Goal: Task Accomplishment & Management: Complete application form

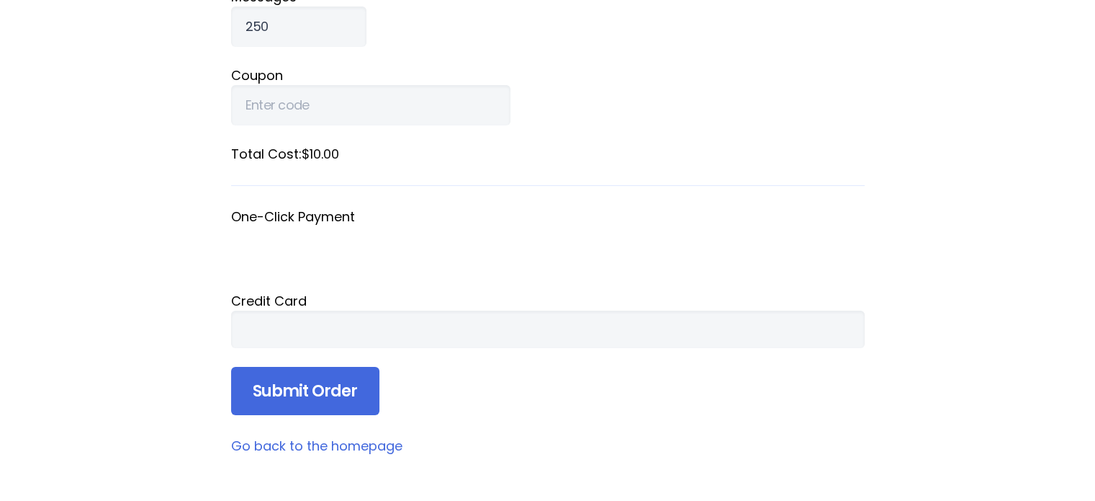
scroll to position [288, 0]
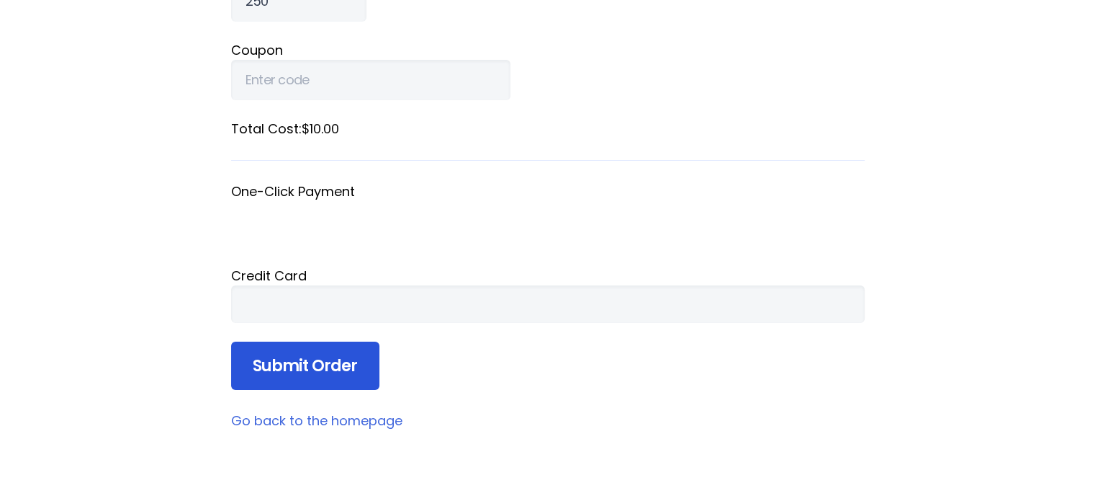
click at [311, 370] on input "Submit Order" at bounding box center [305, 365] width 148 height 49
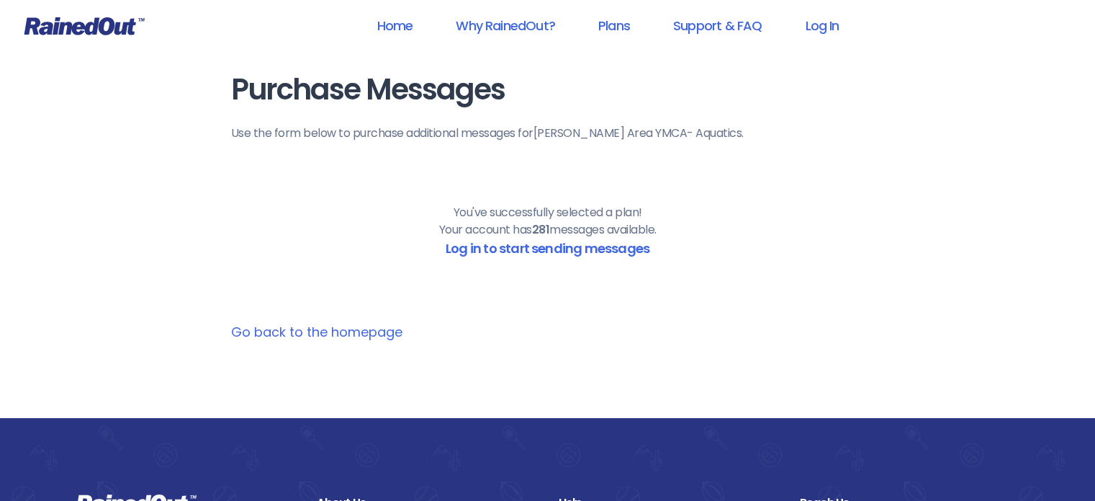
scroll to position [2, 0]
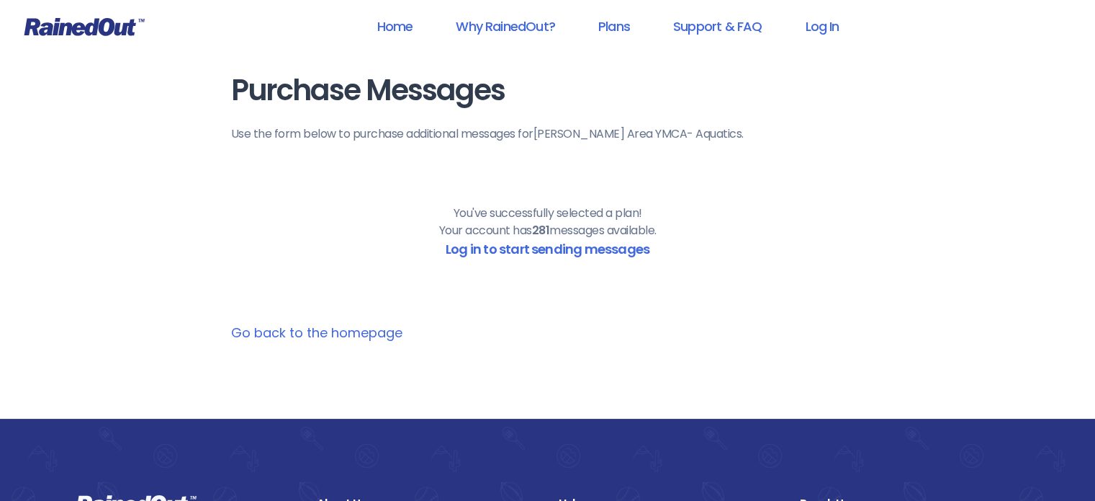
click at [368, 338] on link "Go back to the homepage" at bounding box center [316, 332] width 171 height 18
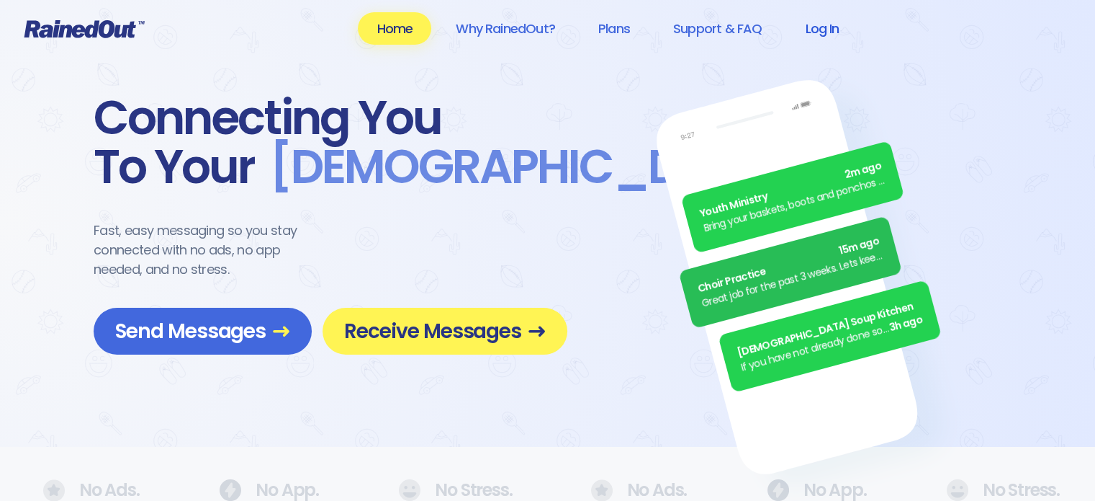
click at [810, 30] on link "Log In" at bounding box center [821, 28] width 71 height 32
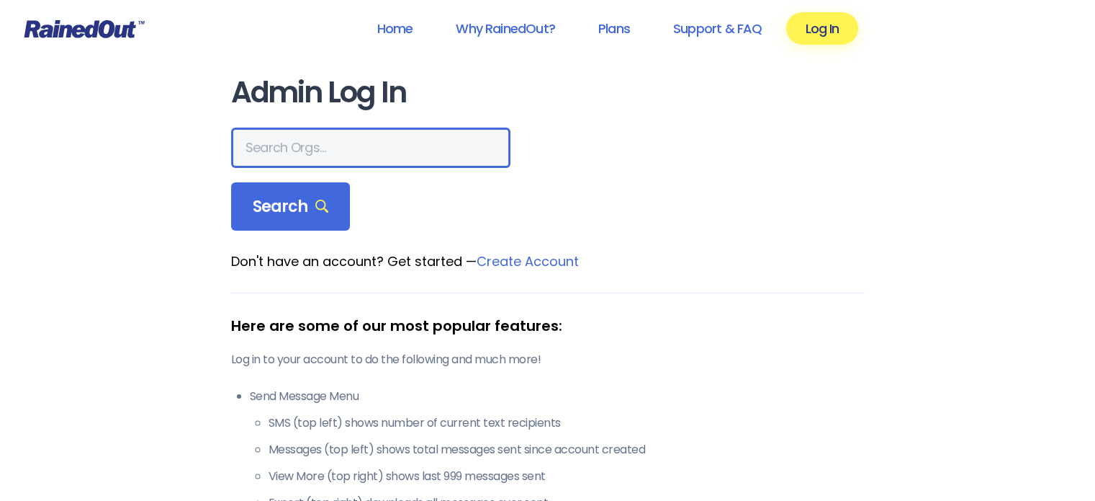
click at [331, 138] on input "text" at bounding box center [370, 147] width 279 height 40
type input "hayymca"
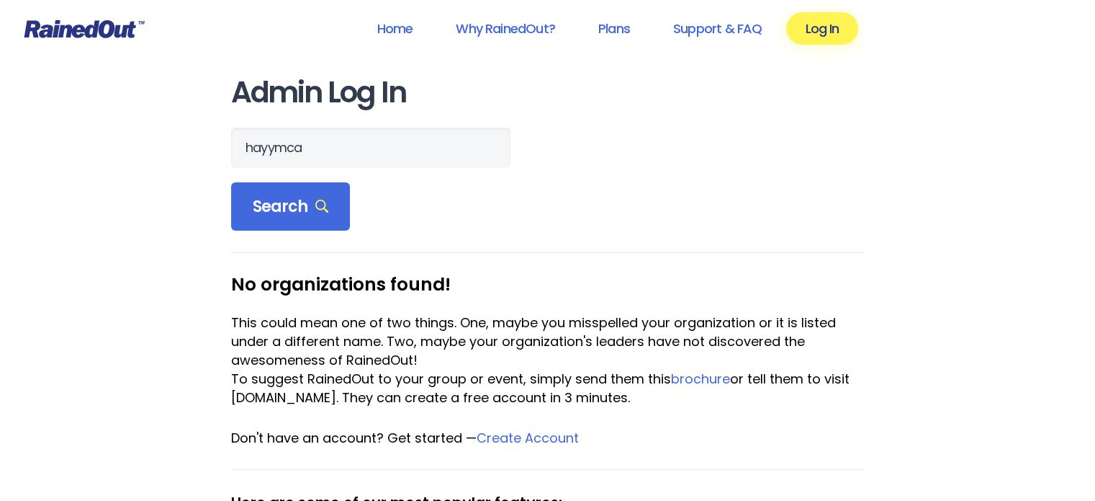
click at [60, 32] on icon at bounding box center [84, 29] width 120 height 18
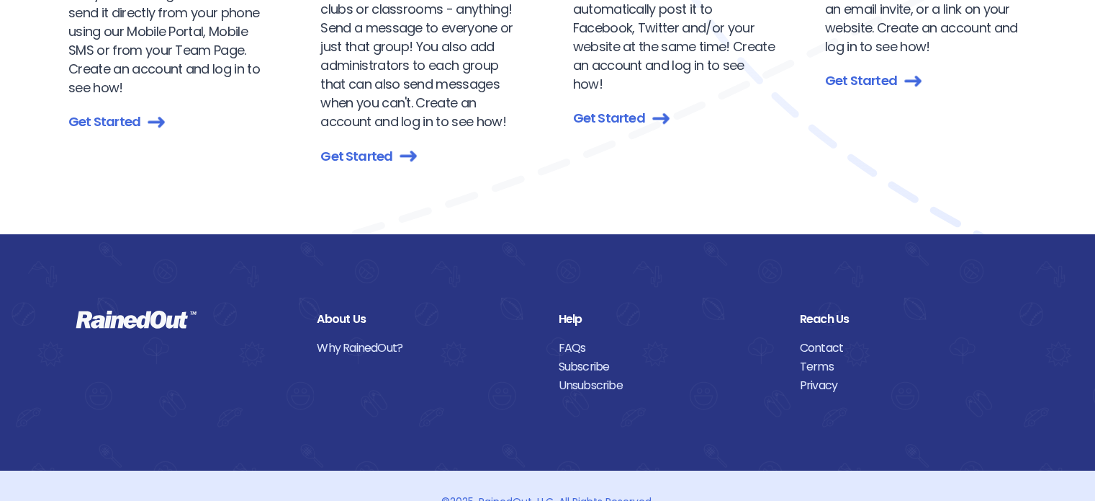
scroll to position [1760, 0]
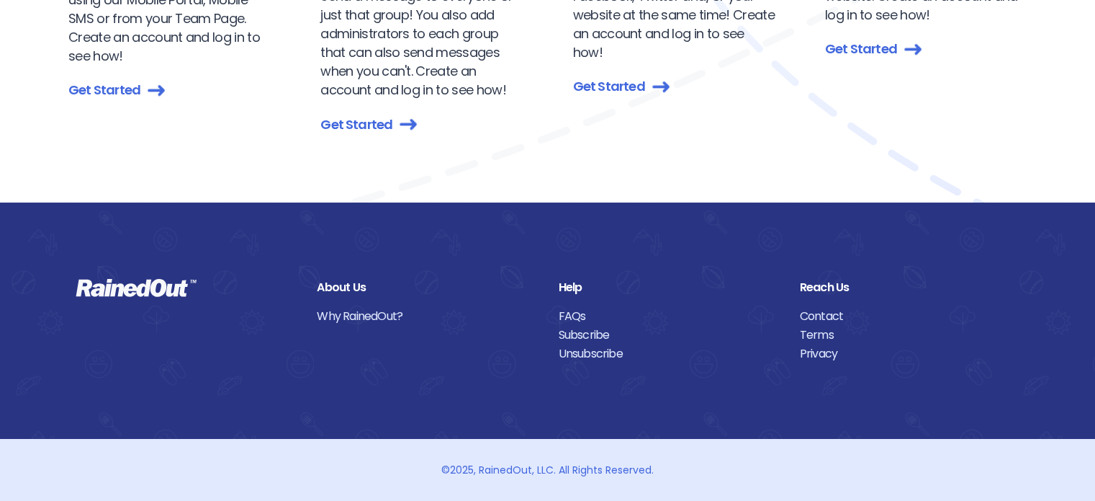
click at [838, 311] on link "Contact" at bounding box center [910, 316] width 220 height 19
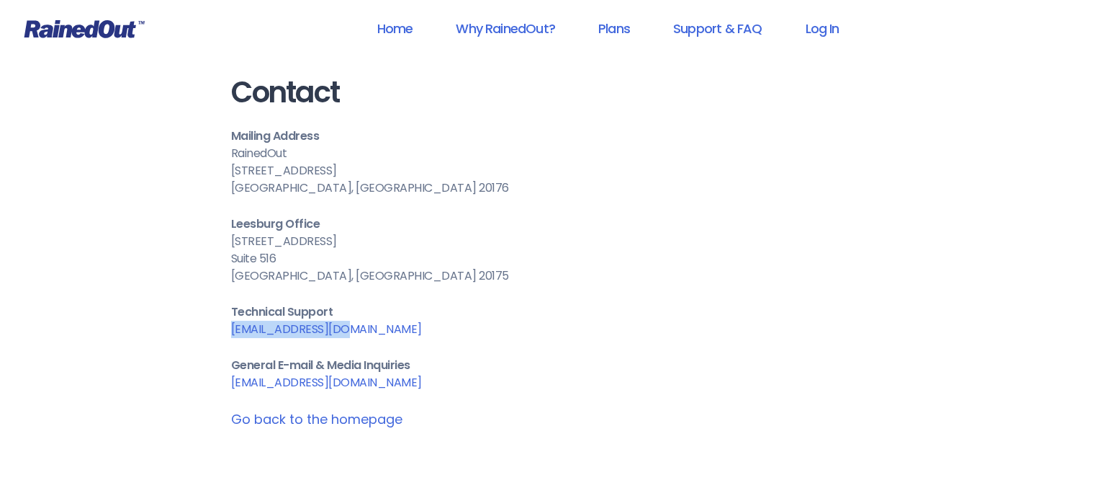
drag, startPoint x: 349, startPoint y: 328, endPoint x: 233, endPoint y: 331, distance: 115.2
click at [233, 331] on p "Technical Support [EMAIL_ADDRESS][DOMAIN_NAME]" at bounding box center [548, 320] width 634 height 35
copy link "[EMAIL_ADDRESS][DOMAIN_NAME]"
click at [748, 28] on link "Support & FAQ" at bounding box center [718, 28] width 126 height 32
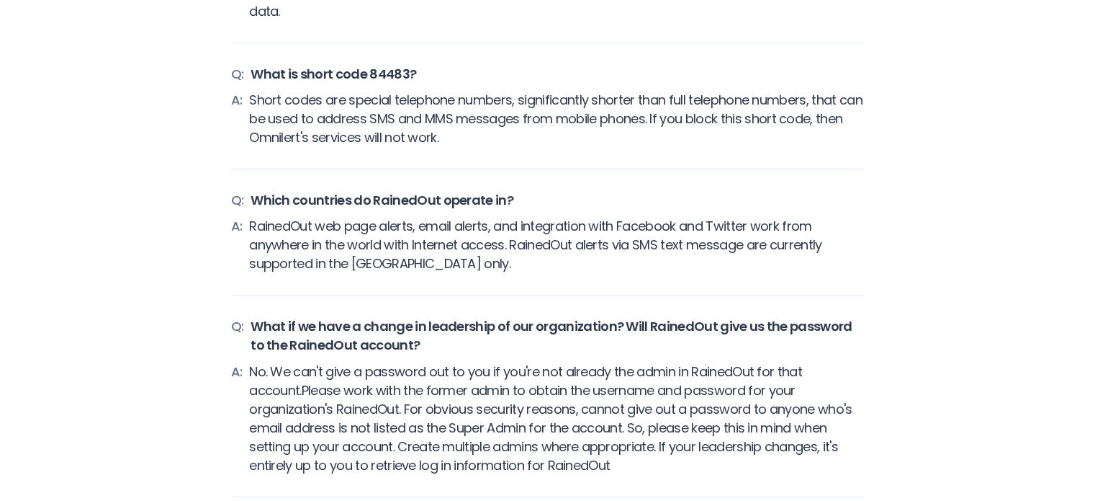
scroll to position [6338, 0]
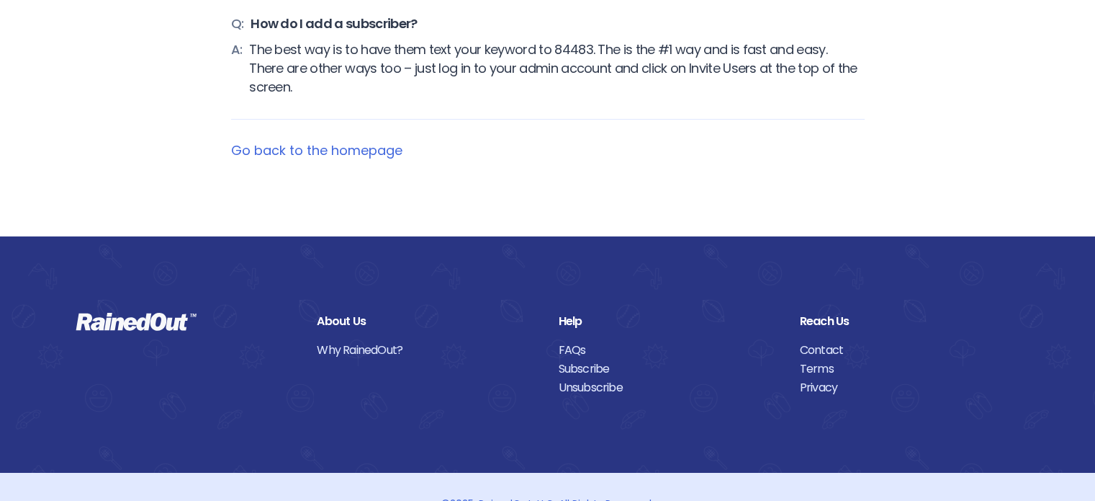
click at [325, 141] on link "Go back to the homepage" at bounding box center [316, 150] width 171 height 18
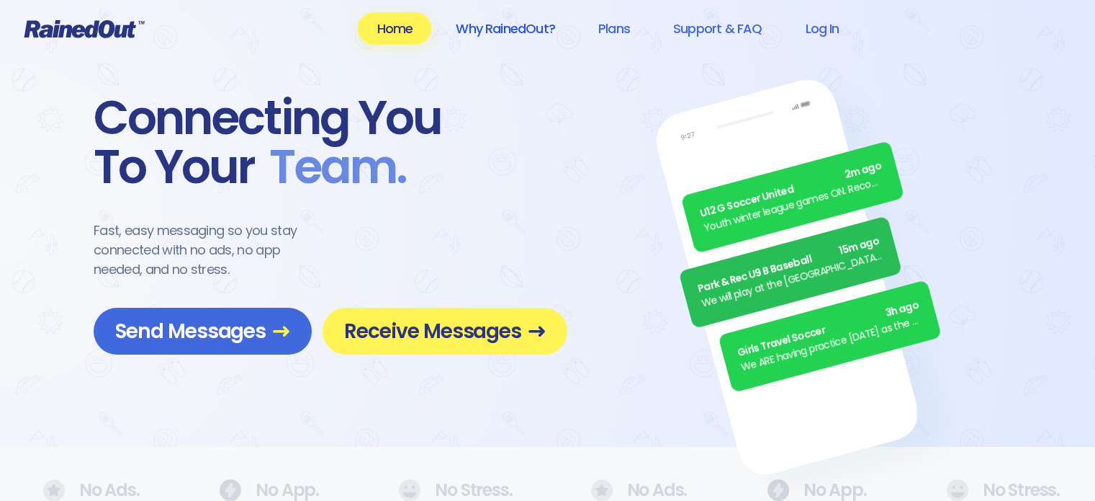
click at [516, 35] on link "Why RainedOut?" at bounding box center [505, 28] width 137 height 32
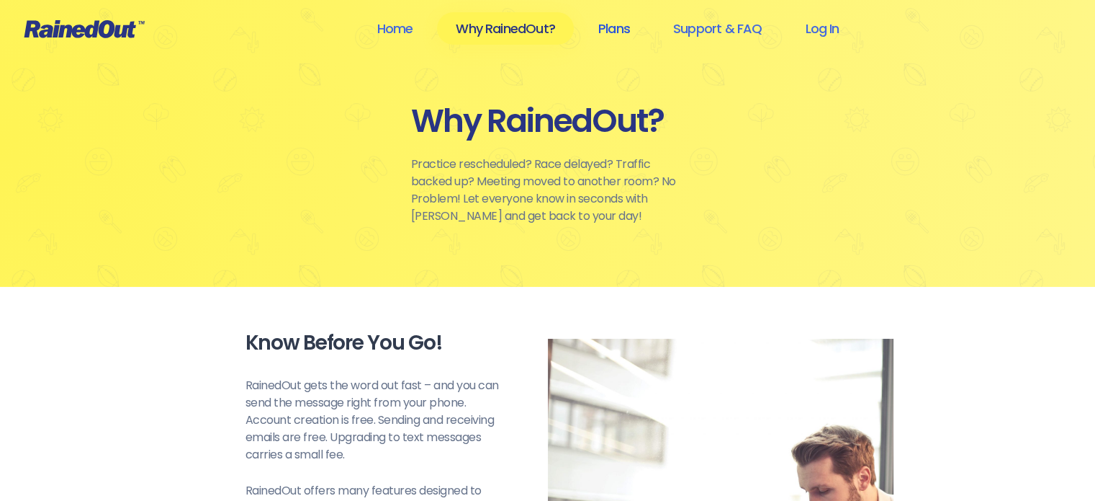
click at [633, 31] on link "Plans" at bounding box center [614, 28] width 69 height 32
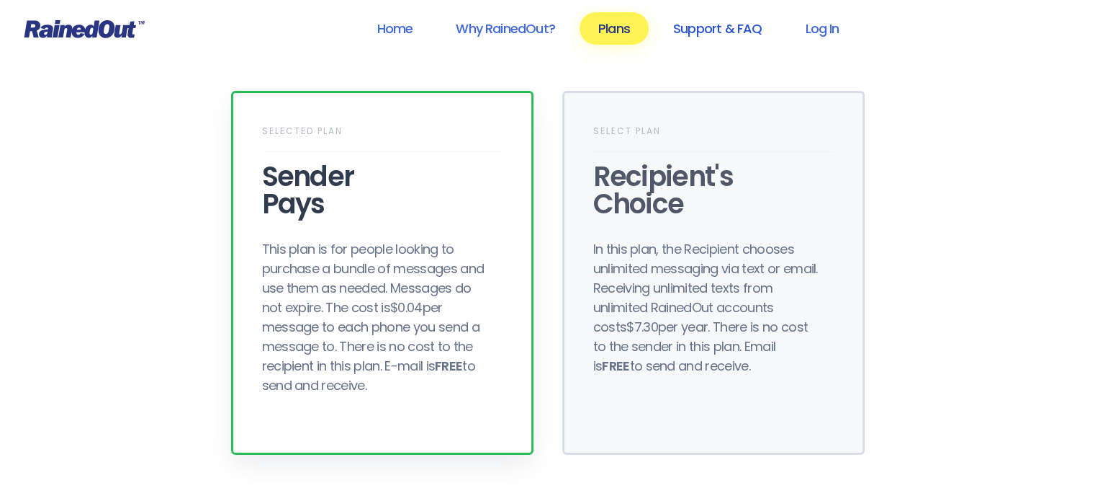
click at [732, 24] on link "Support & FAQ" at bounding box center [718, 28] width 126 height 32
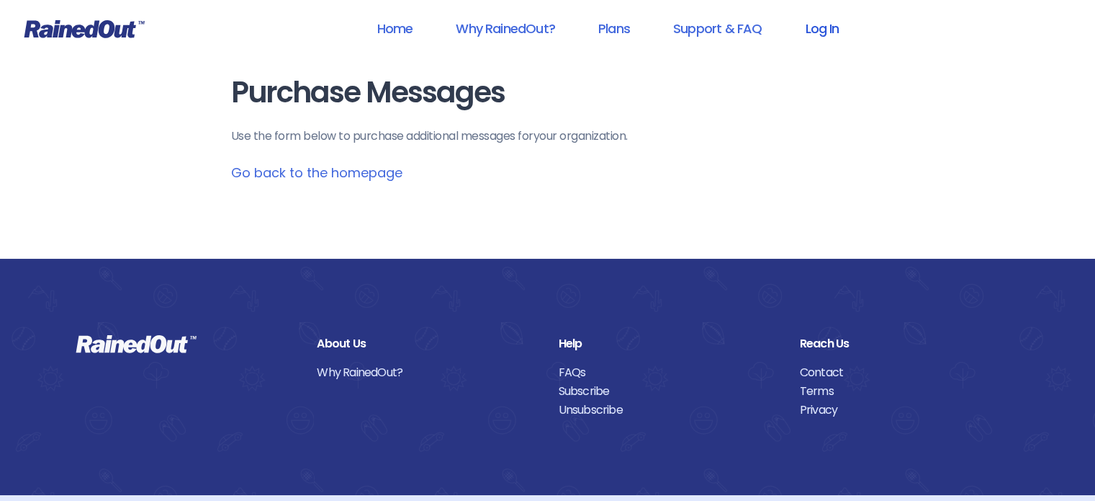
click at [808, 35] on link "Log In" at bounding box center [821, 28] width 71 height 32
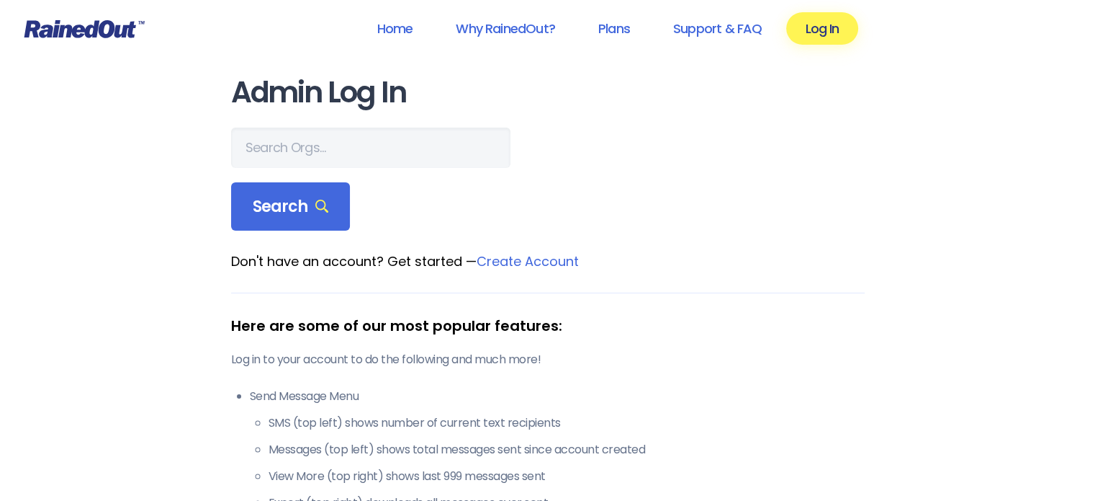
click at [62, 37] on icon at bounding box center [84, 28] width 121 height 19
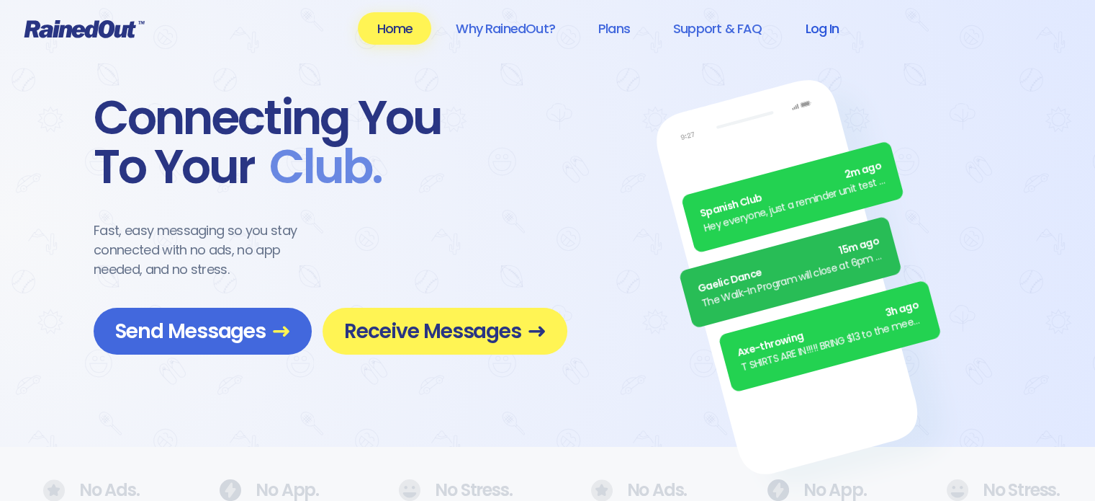
click at [833, 26] on link "Log In" at bounding box center [821, 28] width 71 height 32
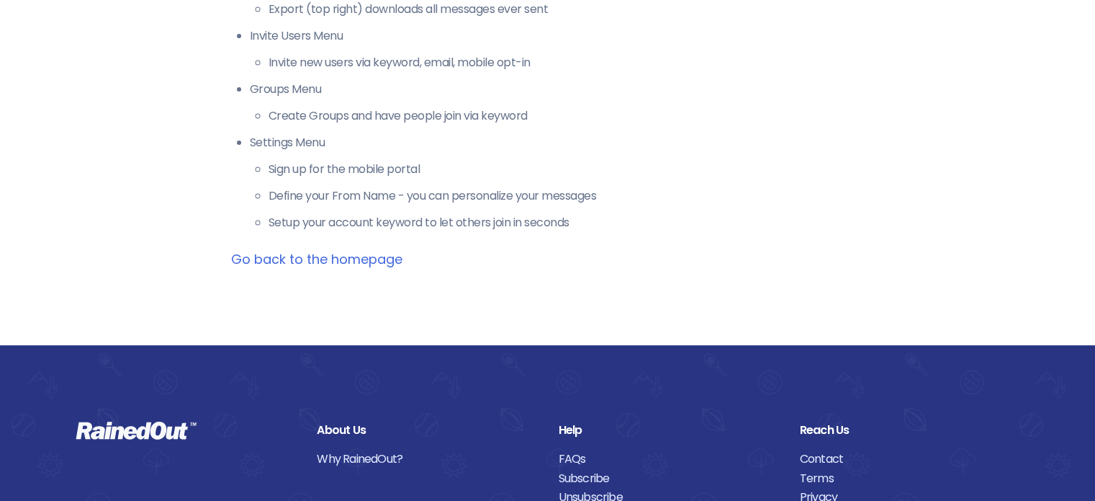
scroll to position [576, 0]
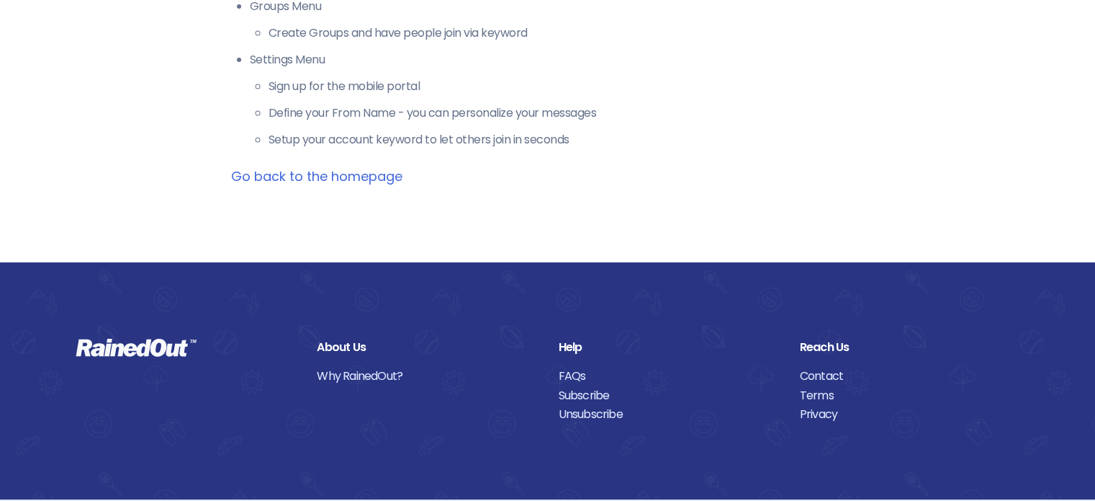
click at [277, 174] on link "Go back to the homepage" at bounding box center [316, 176] width 171 height 18
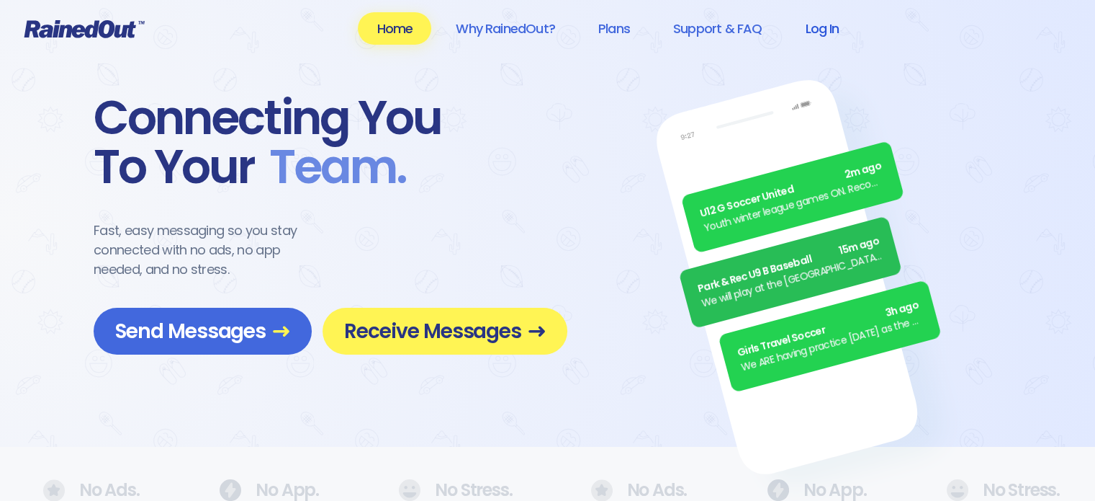
click at [821, 32] on link "Log In" at bounding box center [821, 28] width 71 height 32
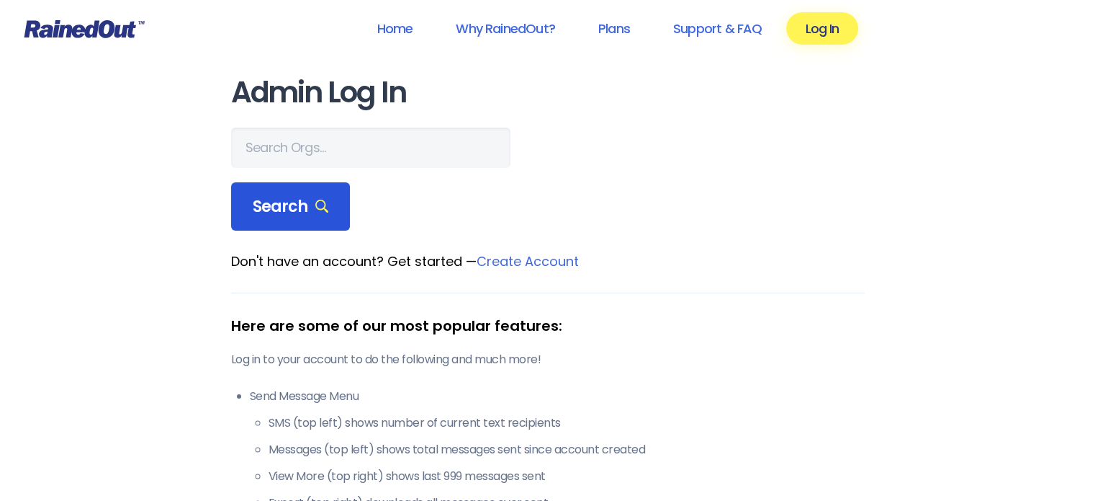
click at [308, 213] on span "Search" at bounding box center [291, 207] width 76 height 20
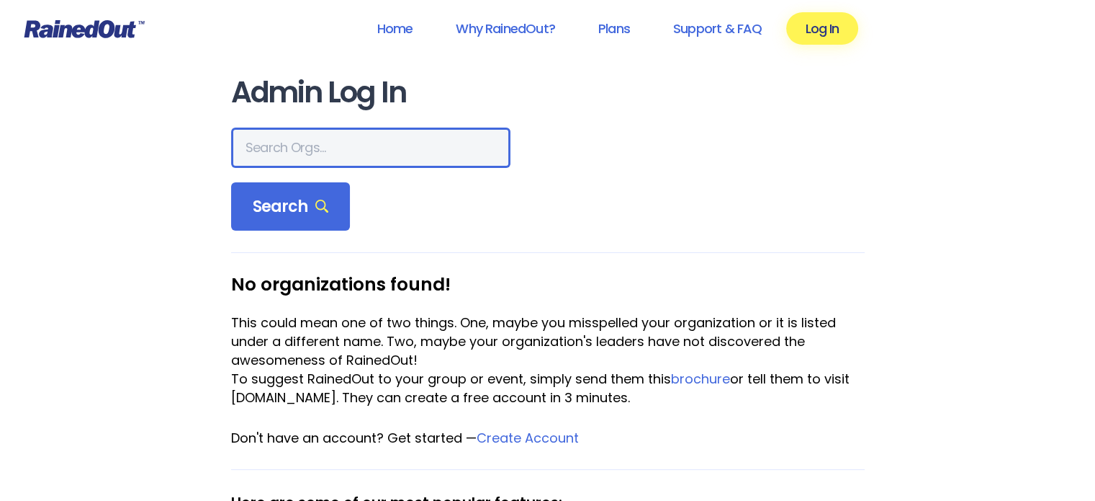
click at [388, 143] on input "text" at bounding box center [370, 147] width 279 height 40
type input "hamilton area ymca"
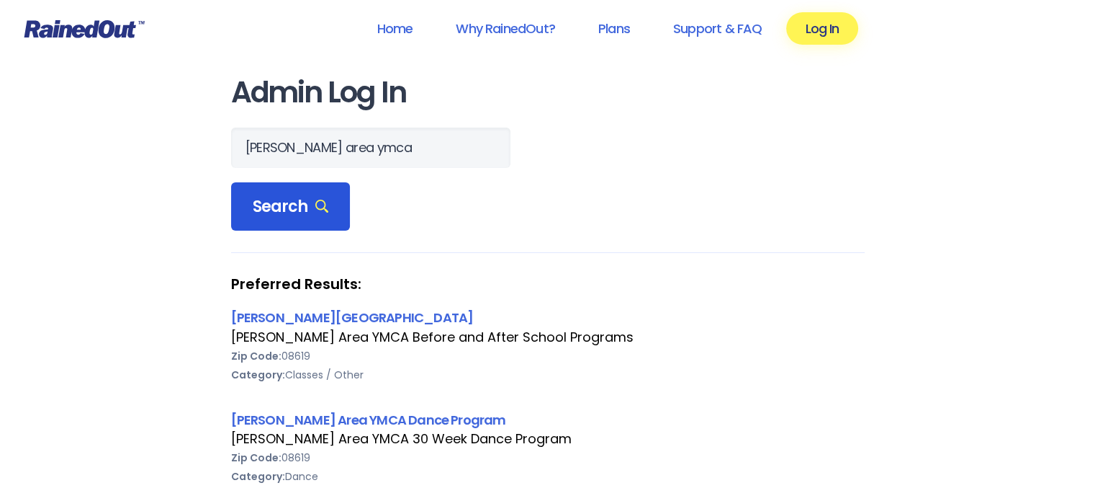
click at [293, 212] on span "Search" at bounding box center [291, 207] width 76 height 20
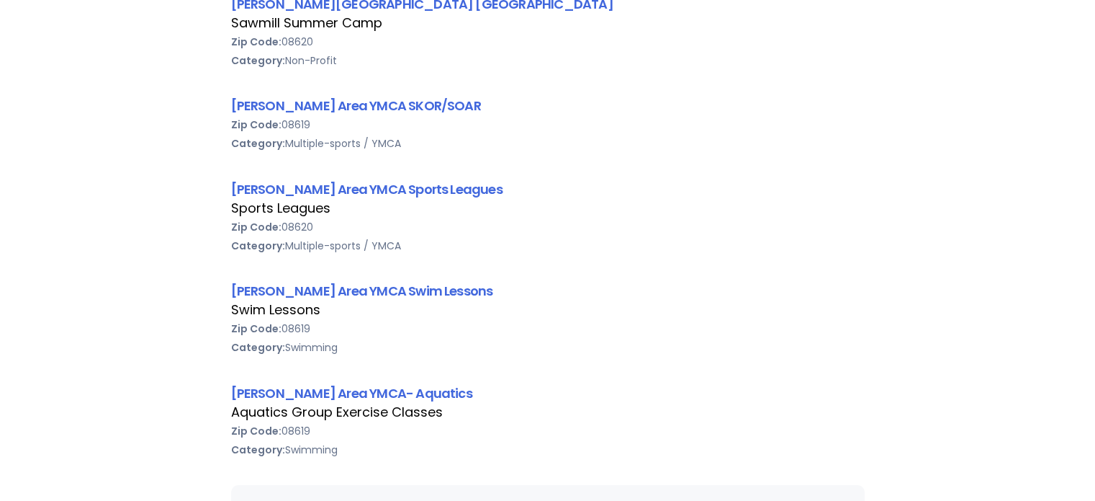
scroll to position [648, 0]
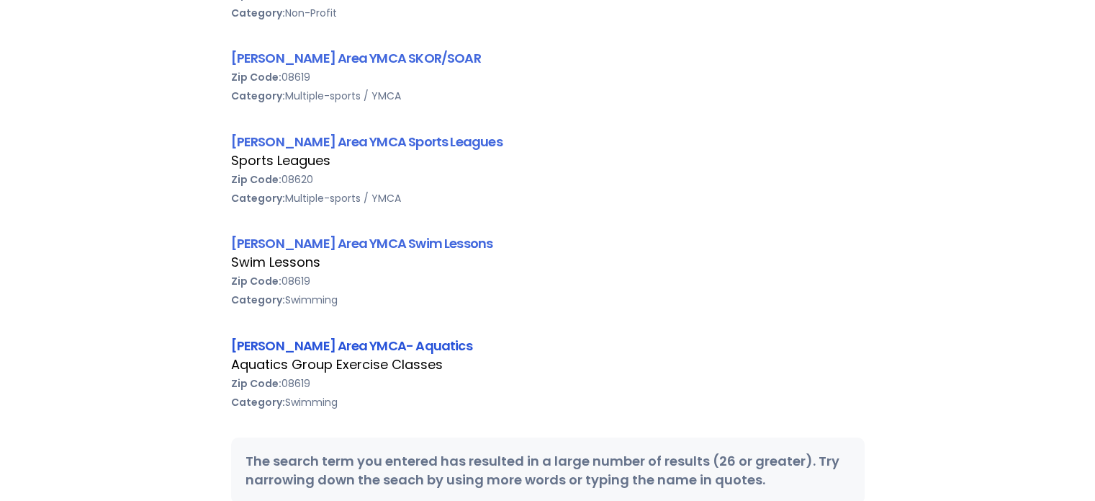
click at [337, 344] on link "[PERSON_NAME] Area YMCA- Aquatics" at bounding box center [351, 345] width 241 height 18
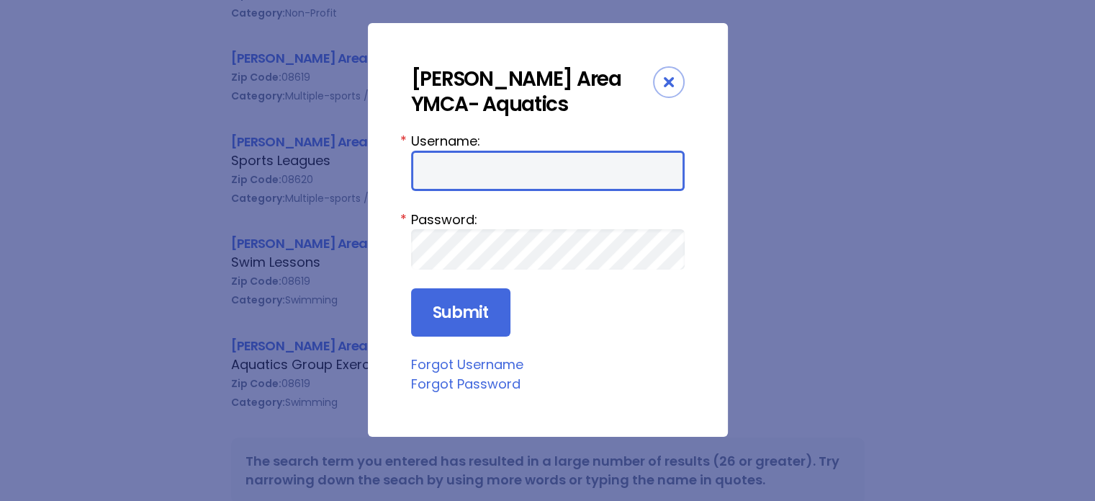
click at [458, 165] on input "Username:" at bounding box center [548, 171] width 274 height 40
type input "HAYYMCA"
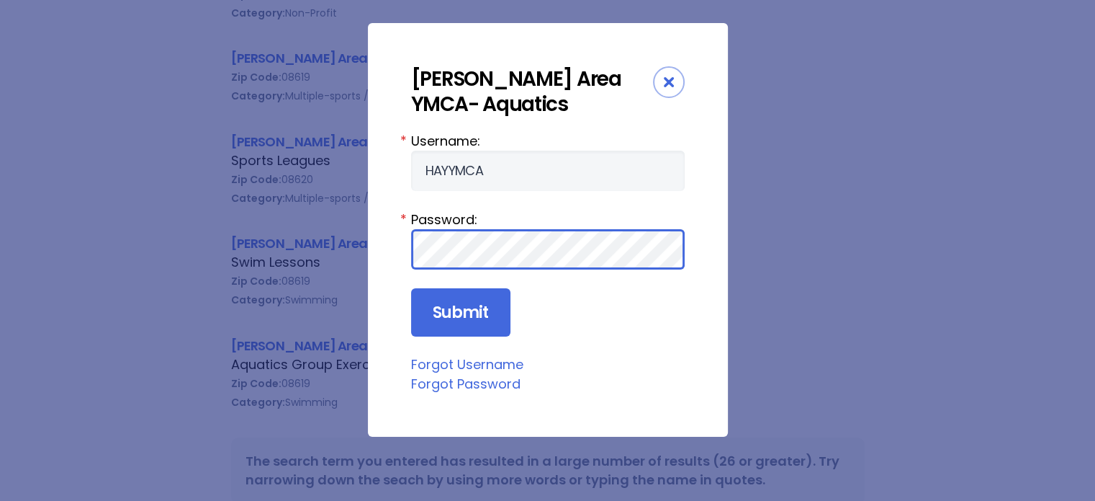
click at [411, 288] on input "Submit" at bounding box center [460, 312] width 99 height 49
